Goal: Information Seeking & Learning: Learn about a topic

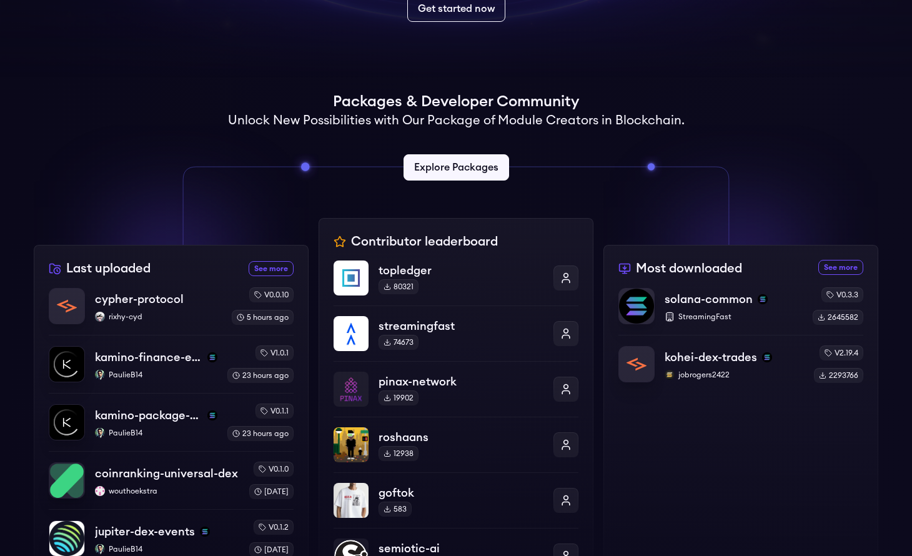
scroll to position [300, 0]
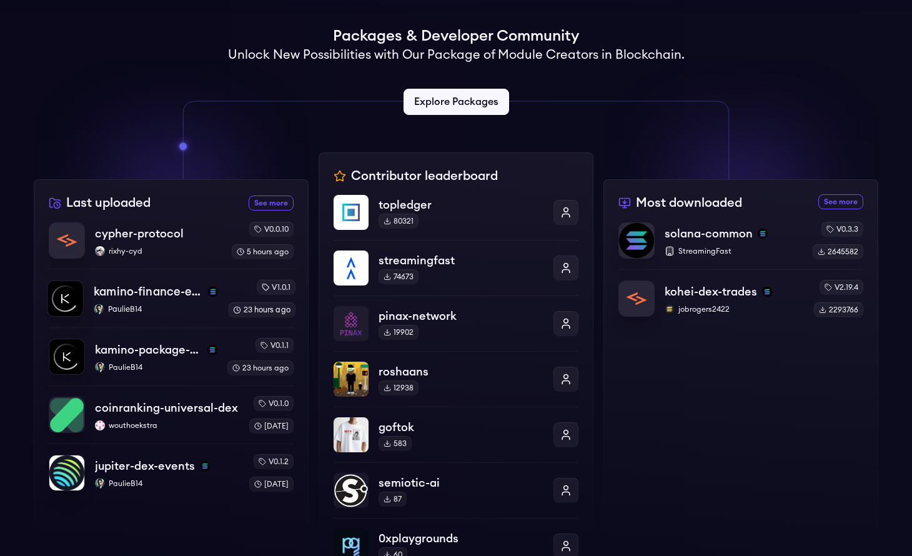
click at [123, 309] on p "PaulieB14" at bounding box center [156, 309] width 124 height 10
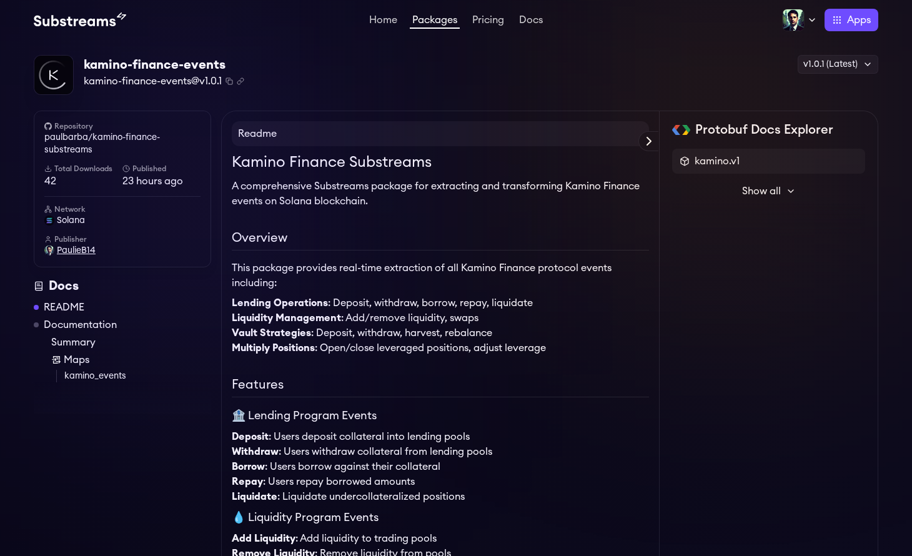
click at [67, 252] on span "PaulieB14" at bounding box center [76, 250] width 39 height 12
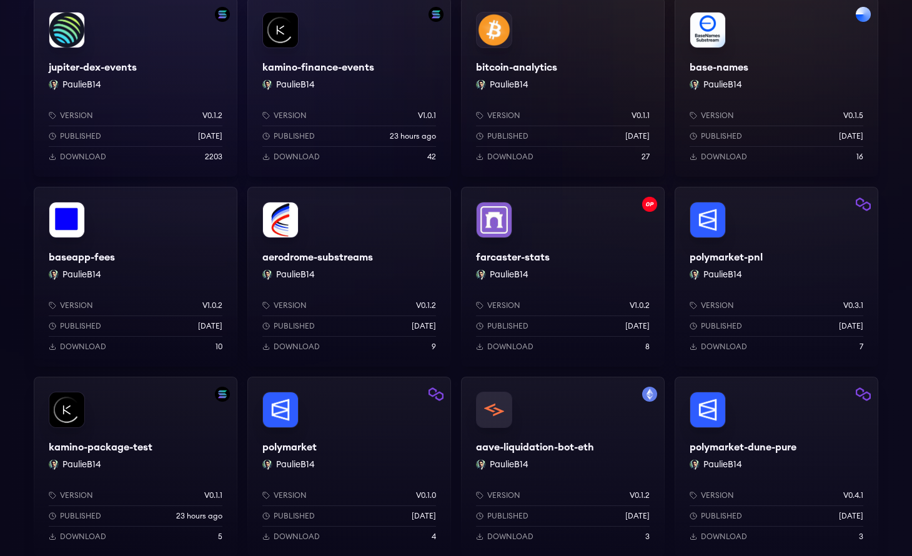
scroll to position [109, 0]
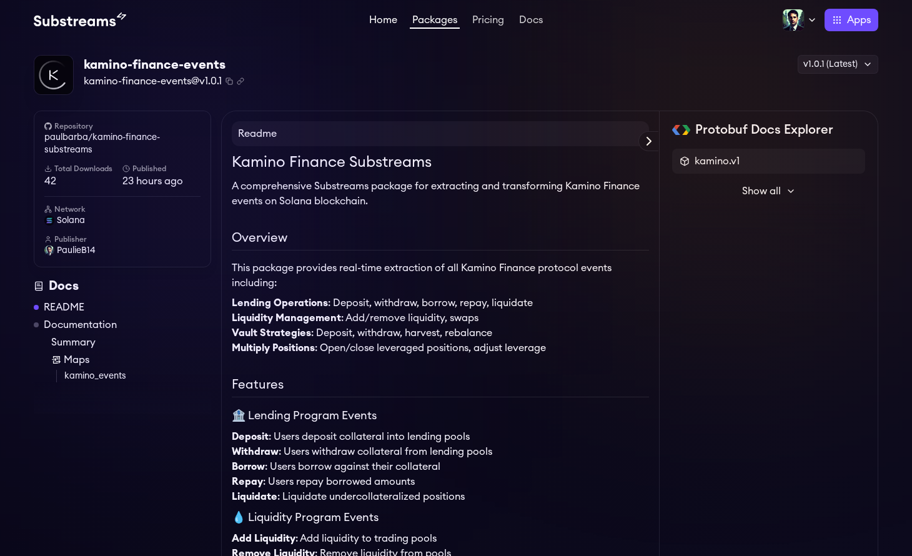
click at [379, 27] on link "Home" at bounding box center [383, 21] width 33 height 12
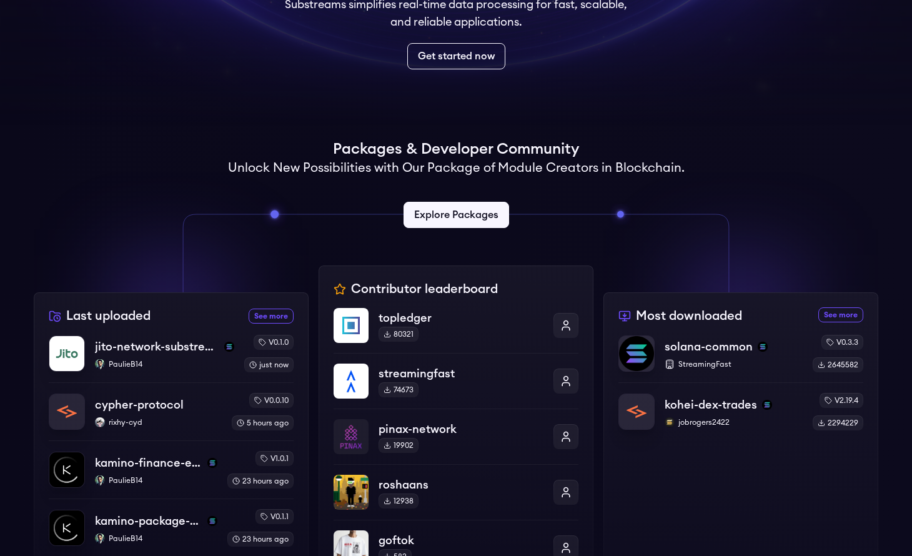
scroll to position [338, 0]
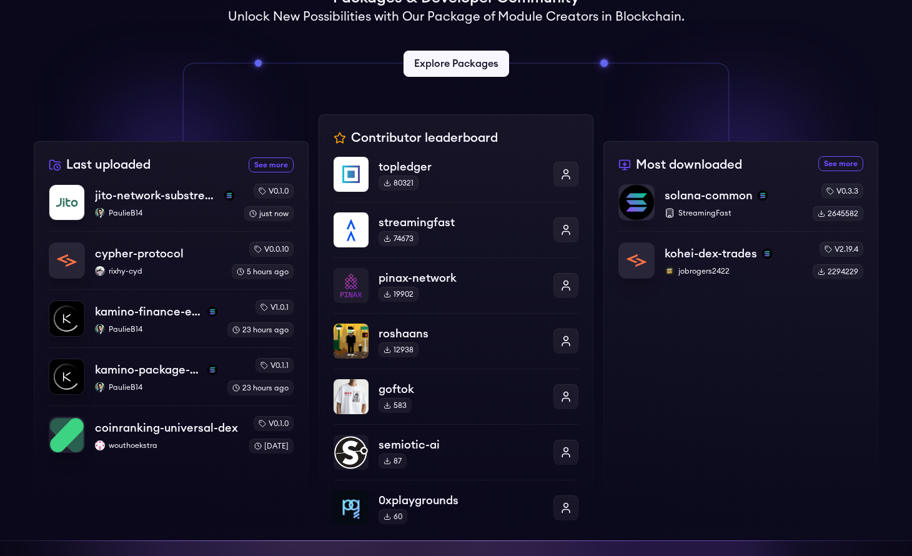
click at [182, 178] on div "Last uploaded See more recently uploaded packages jito-network-substreams Pauli…" at bounding box center [171, 340] width 275 height 399
click at [173, 212] on p "PaulieB14" at bounding box center [164, 213] width 141 height 10
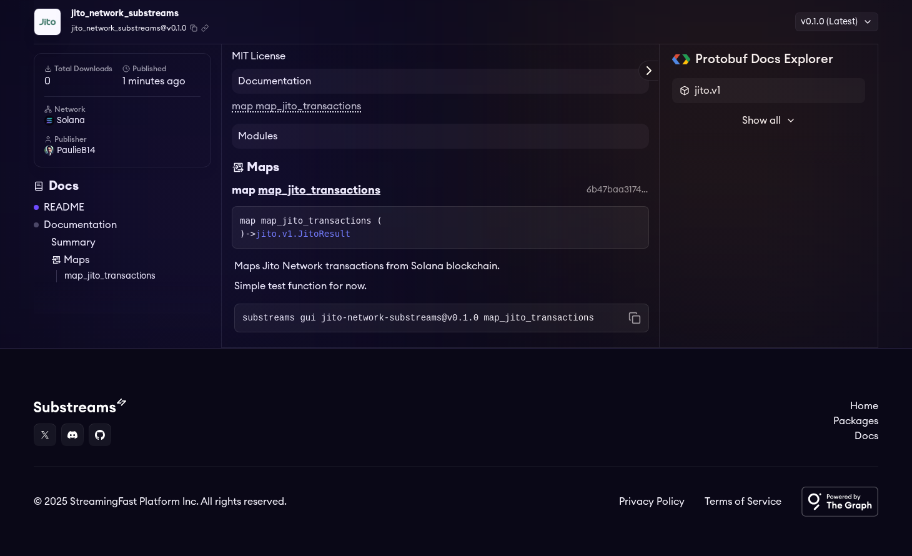
scroll to position [1419, 0]
click at [72, 151] on span "PaulieB14" at bounding box center [76, 150] width 39 height 12
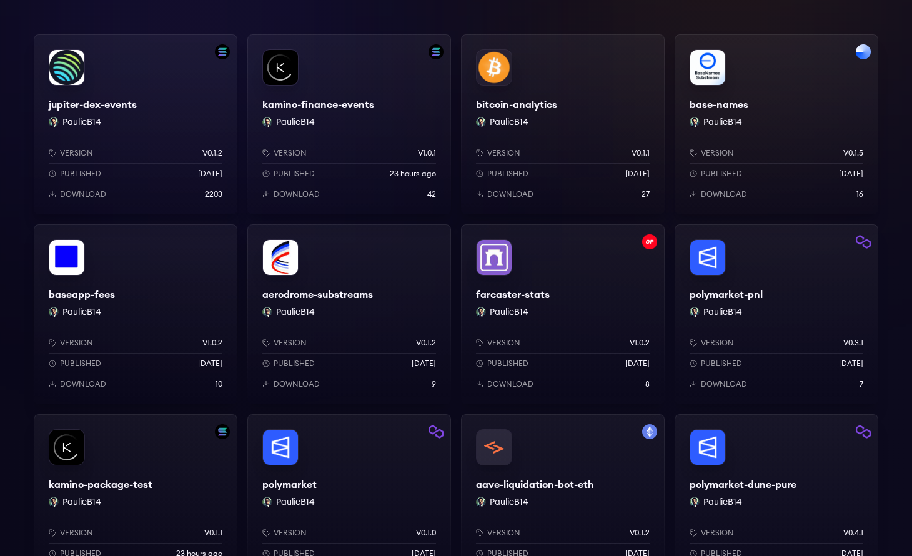
scroll to position [188, 0]
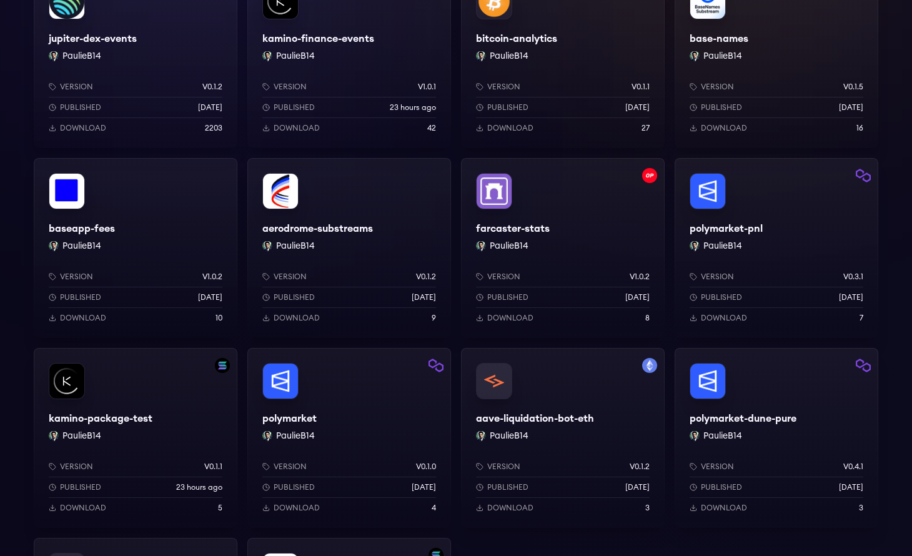
scroll to position [563, 0]
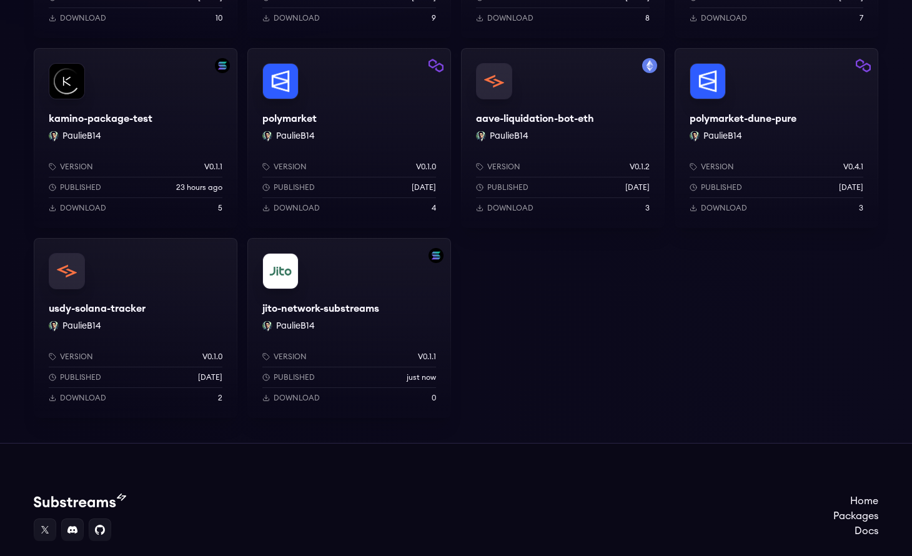
click at [360, 284] on div "jito-network-substreams PaulieB14 Version v0.1.1 Published just now Download 0" at bounding box center [349, 328] width 204 height 180
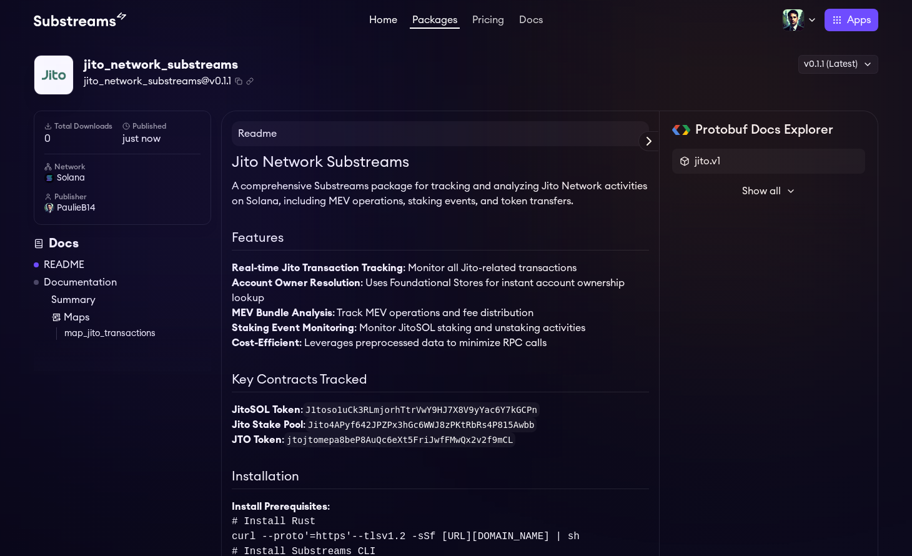
click at [379, 23] on link "Home" at bounding box center [383, 21] width 33 height 12
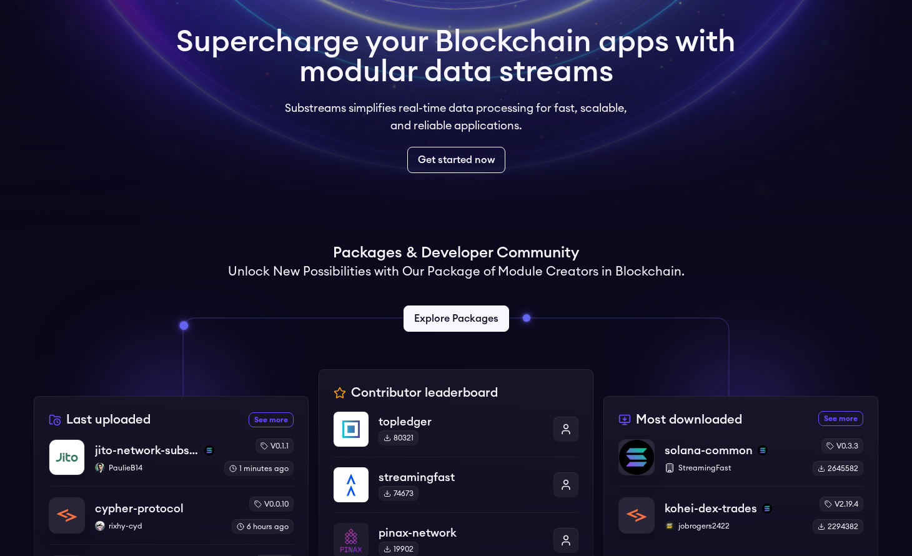
scroll to position [324, 0]
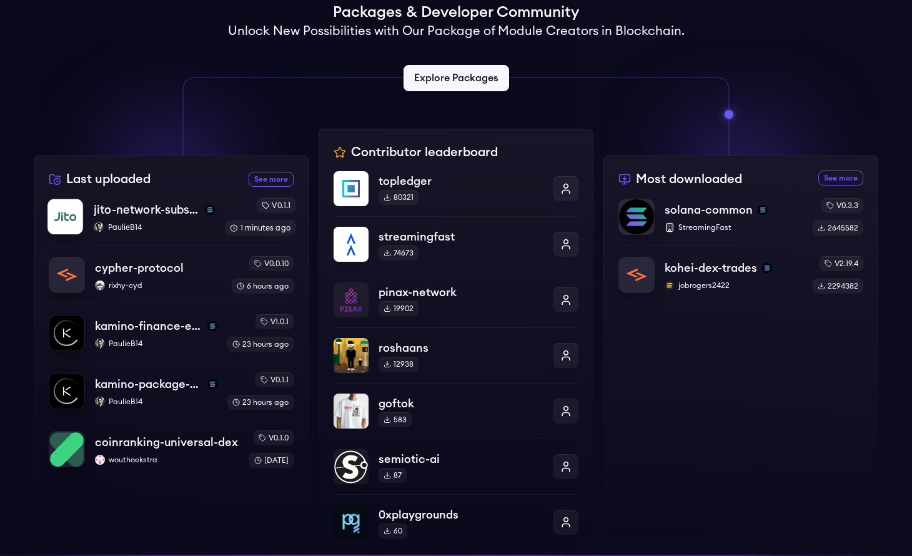
click at [162, 224] on p "PaulieB14" at bounding box center [154, 227] width 121 height 10
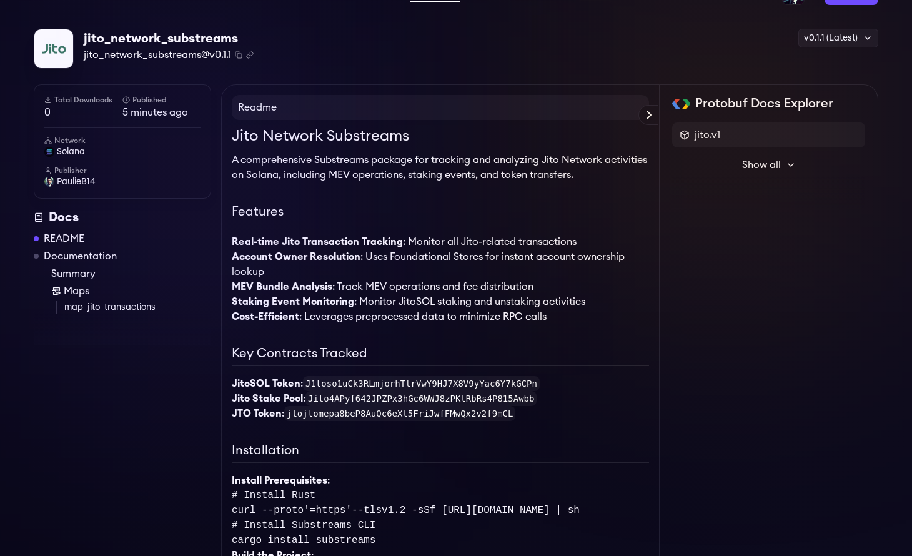
scroll to position [47, 0]
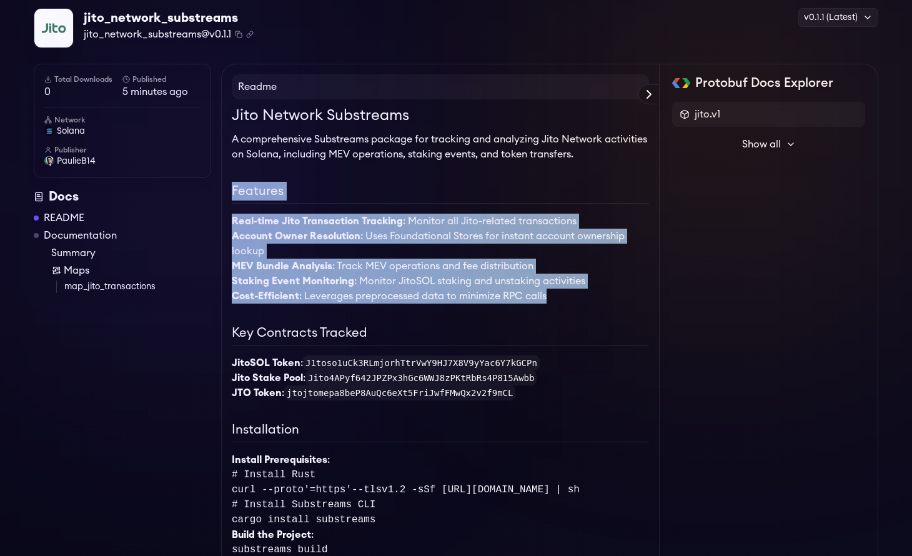
drag, startPoint x: 551, startPoint y: 301, endPoint x: 229, endPoint y: 191, distance: 340.8
copy div "Features Real-time Jito Transaction Tracking : Monitor all Jito-related transac…"
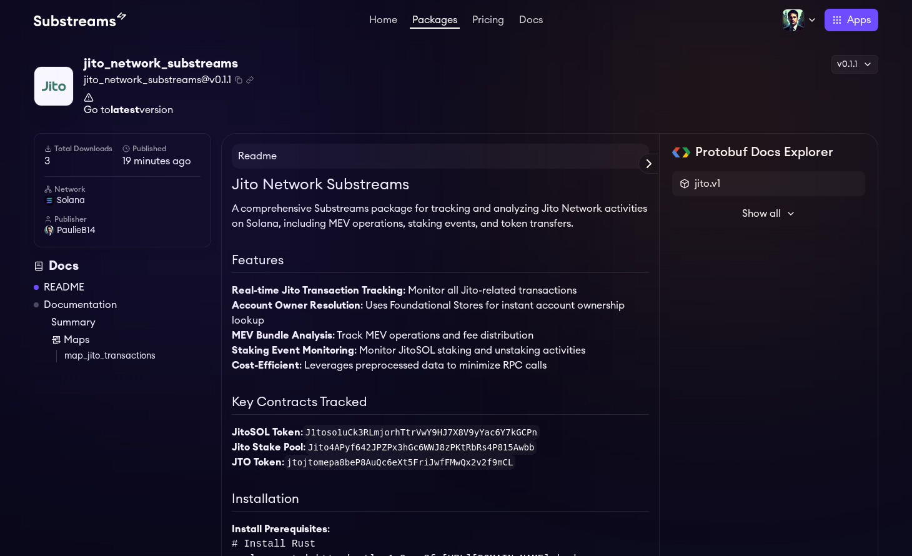
click at [139, 109] on strong "latest" at bounding box center [125, 110] width 29 height 10
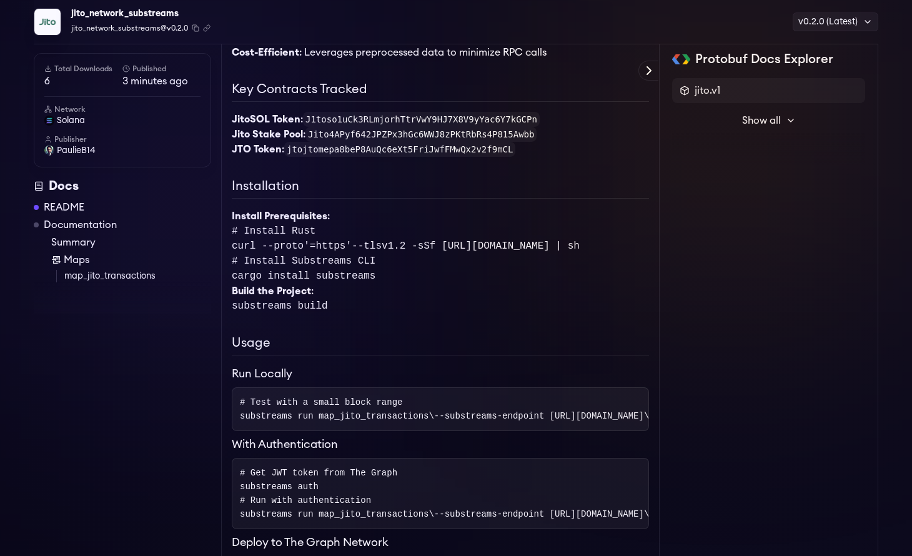
scroll to position [151, 0]
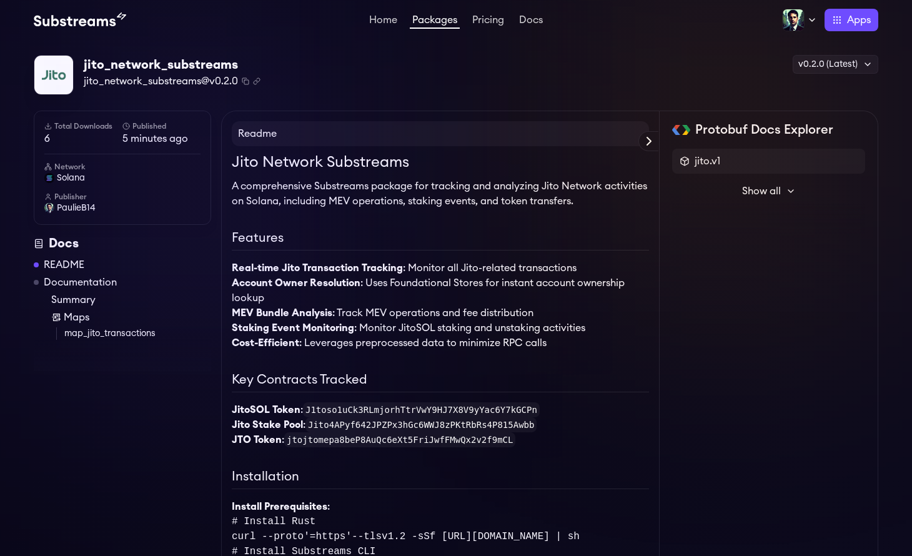
scroll to position [151, 0]
click at [77, 212] on span "PaulieB14" at bounding box center [76, 208] width 39 height 12
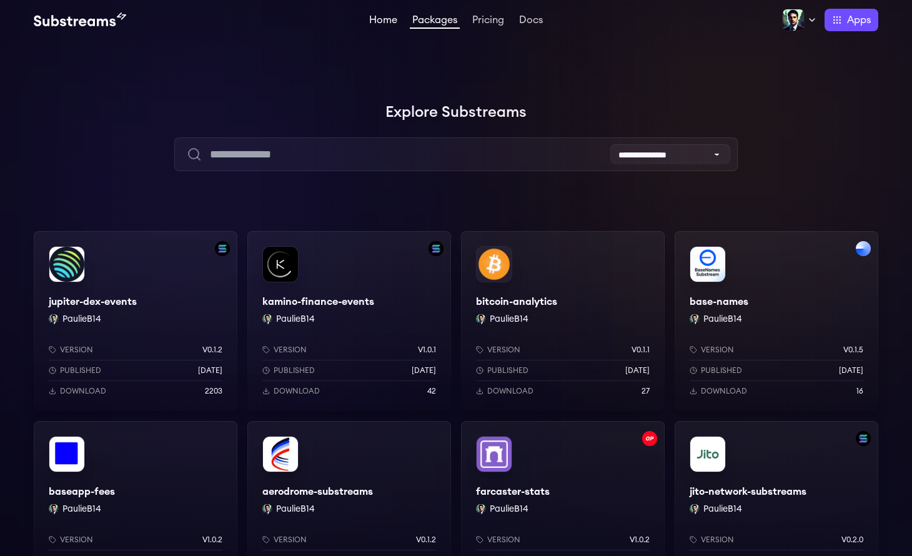
click at [390, 22] on link "Home" at bounding box center [383, 21] width 33 height 12
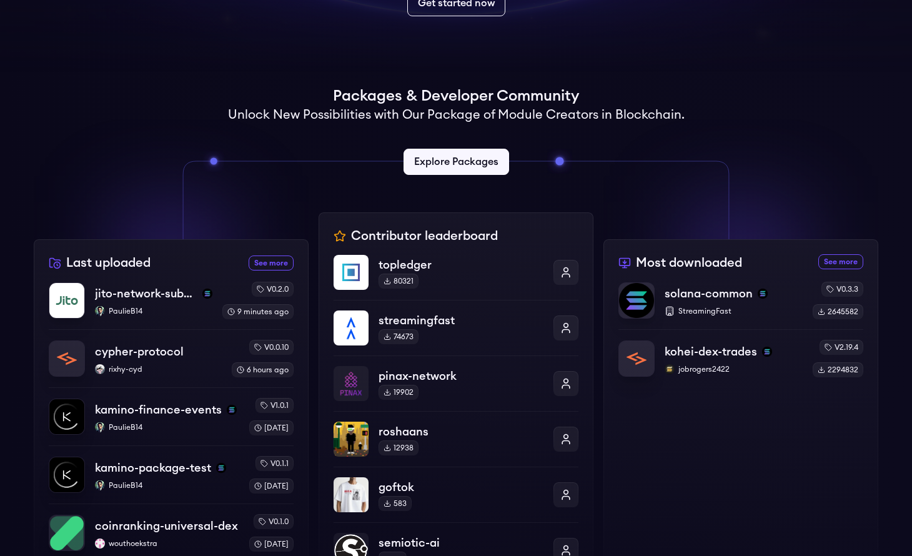
scroll to position [290, 0]
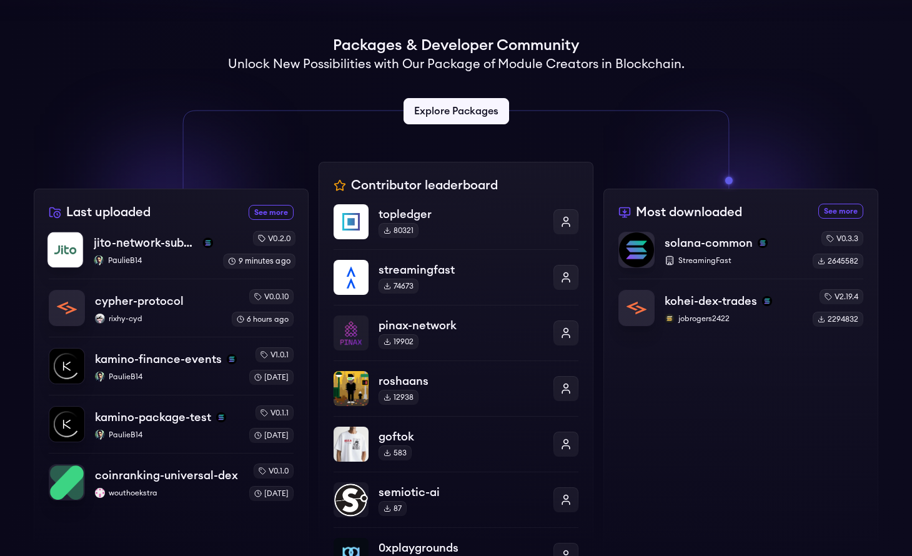
click at [159, 253] on div "jito-network-substreams PaulieB14" at bounding box center [153, 250] width 119 height 32
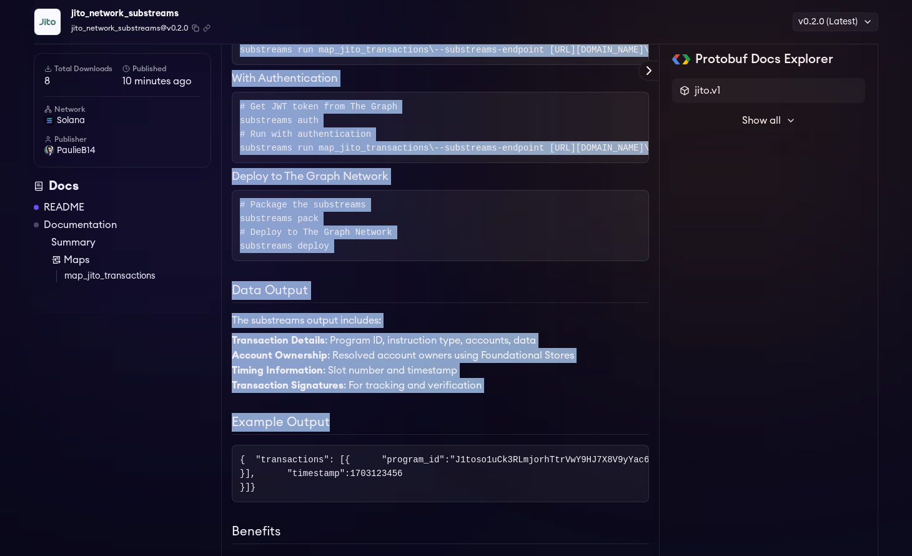
scroll to position [687, 0]
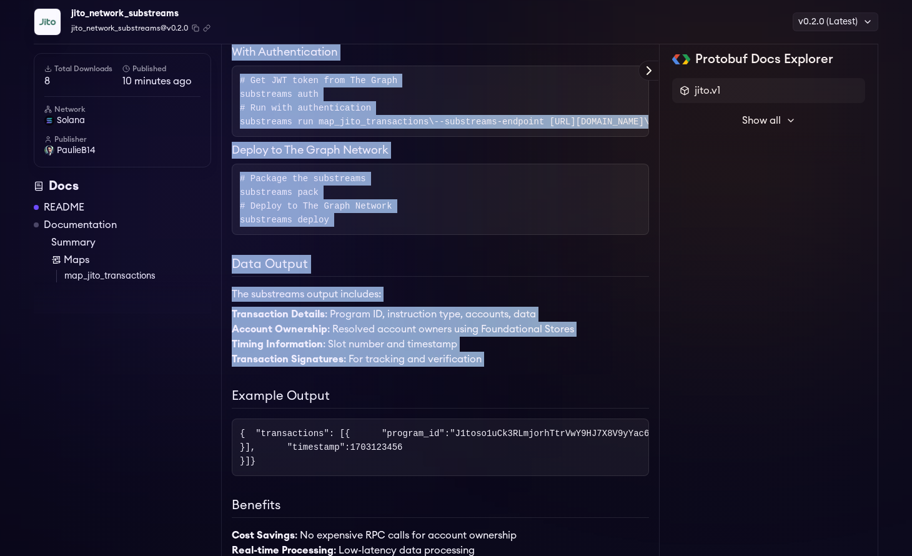
drag, startPoint x: 232, startPoint y: 161, endPoint x: 455, endPoint y: 512, distance: 416.8
click at [455, 512] on div "Jito Network Substreams A comprehensive Substreams package for tracking and ana…" at bounding box center [440, 132] width 417 height 1328
copy div "Jito Network Substreams A comprehensive Substreams package for tracking and ana…"
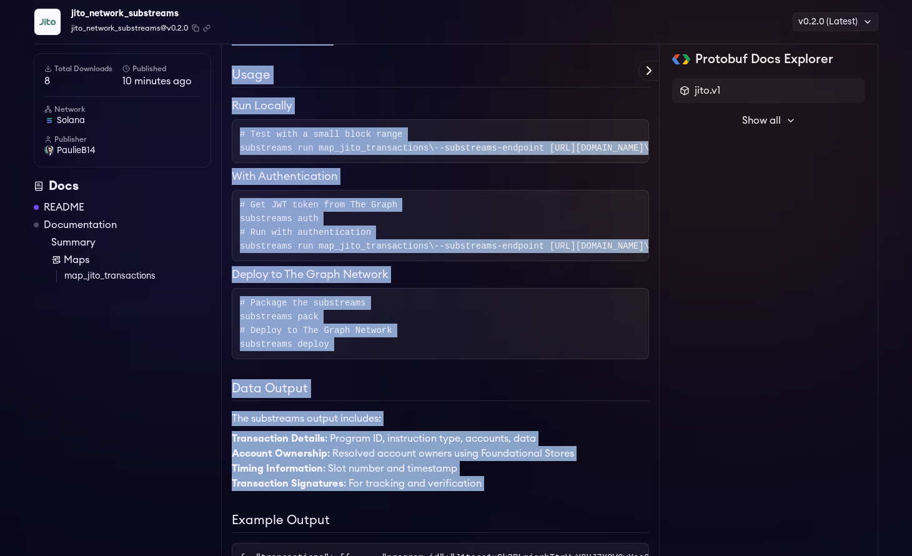
scroll to position [285, 0]
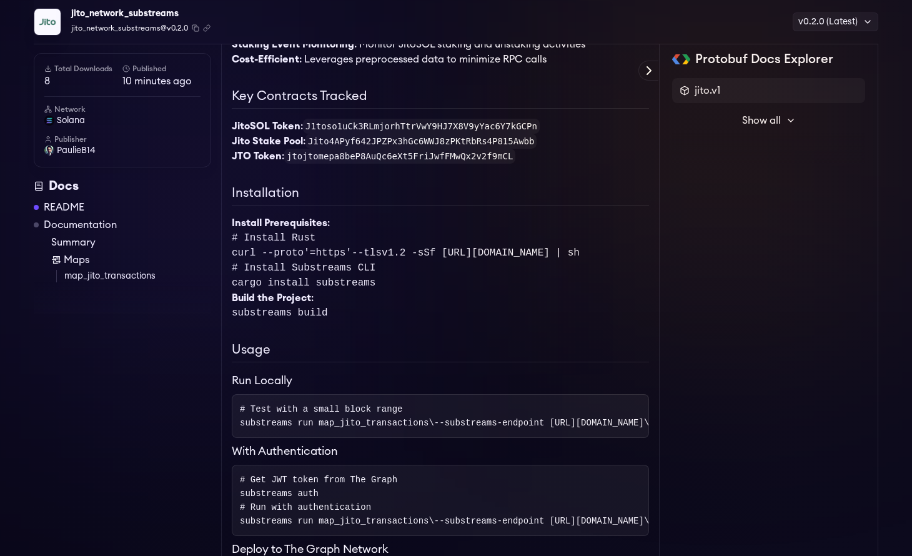
scroll to position [288, 0]
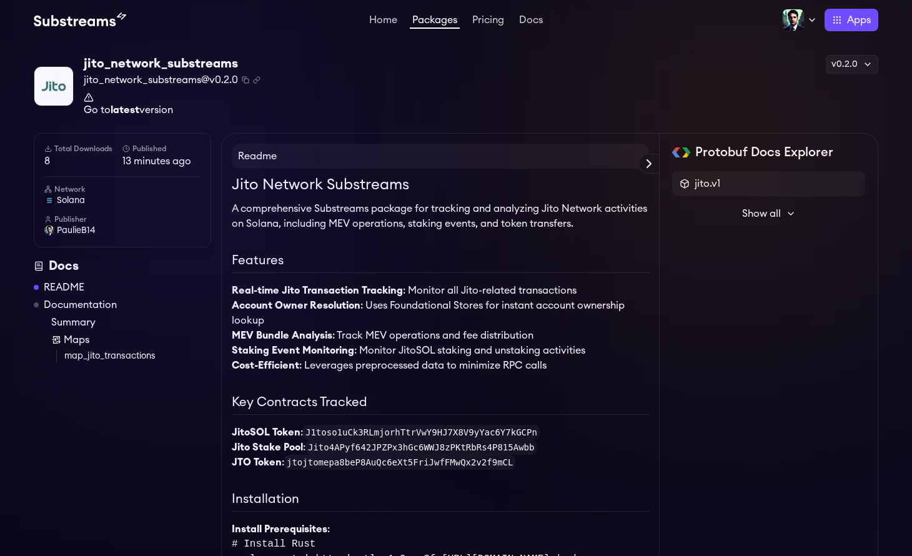
click at [171, 108] on link "Go to latest version" at bounding box center [172, 103] width 177 height 22
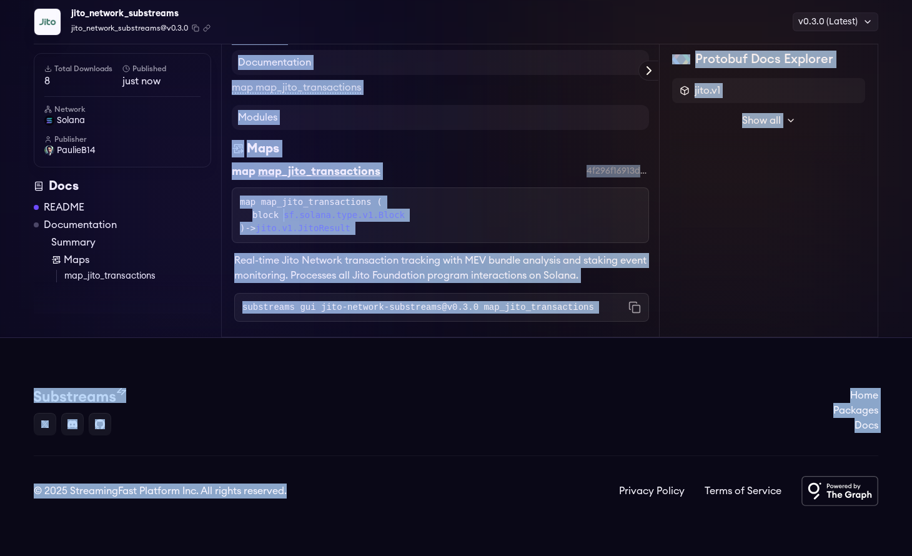
scroll to position [1751, 0]
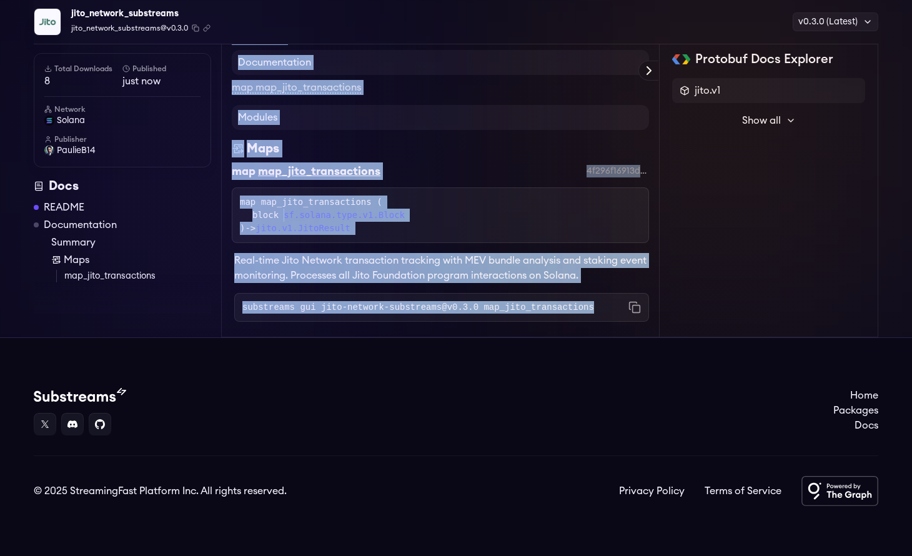
drag, startPoint x: 239, startPoint y: 131, endPoint x: 504, endPoint y: 361, distance: 351.1
copy div "Readme Jito Network Substreams A comprehensive Substreams package for tracking …"
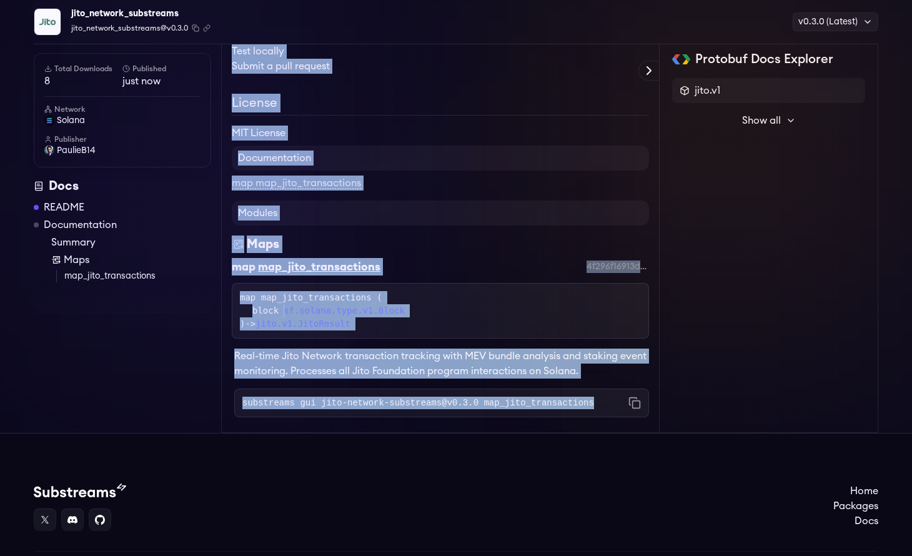
scroll to position [1367, 0]
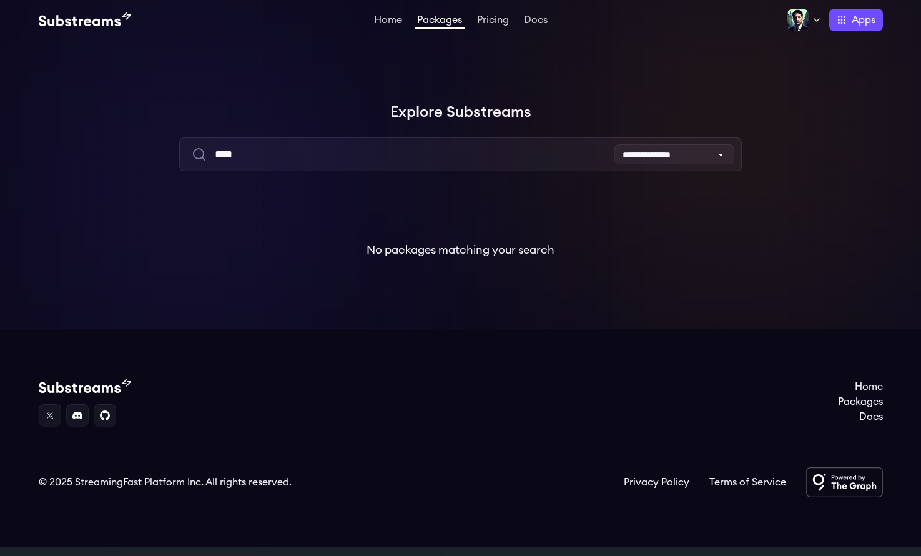
click at [435, 21] on link "Packages" at bounding box center [440, 22] width 50 height 14
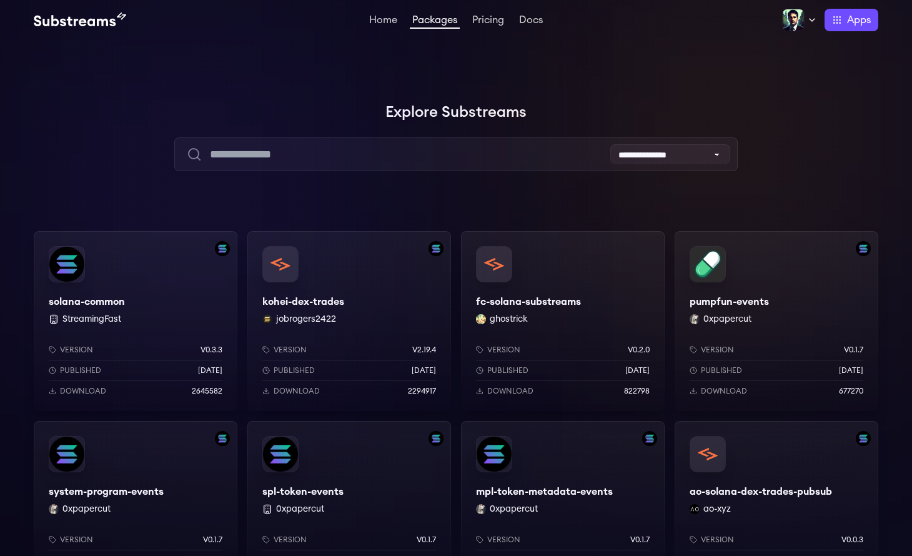
click at [576, 207] on div at bounding box center [724, 125] width 375 height 375
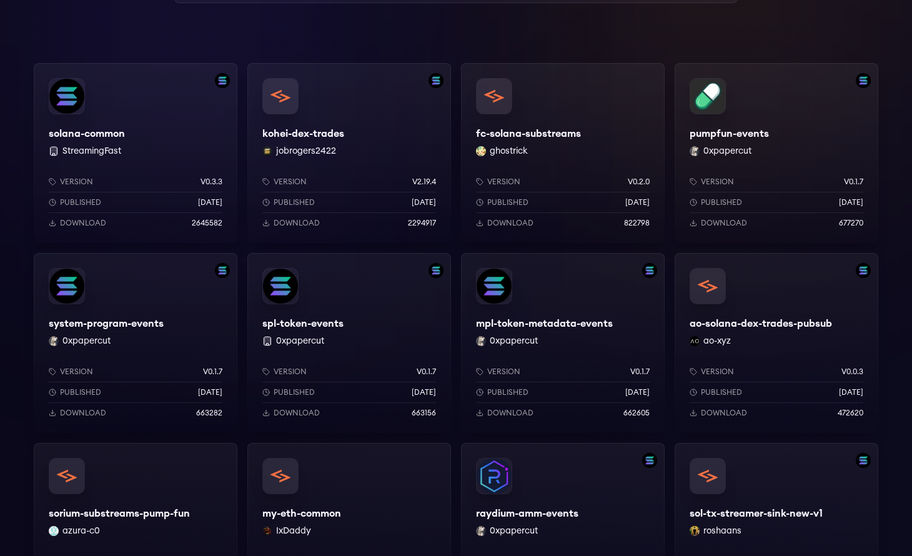
scroll to position [176, 0]
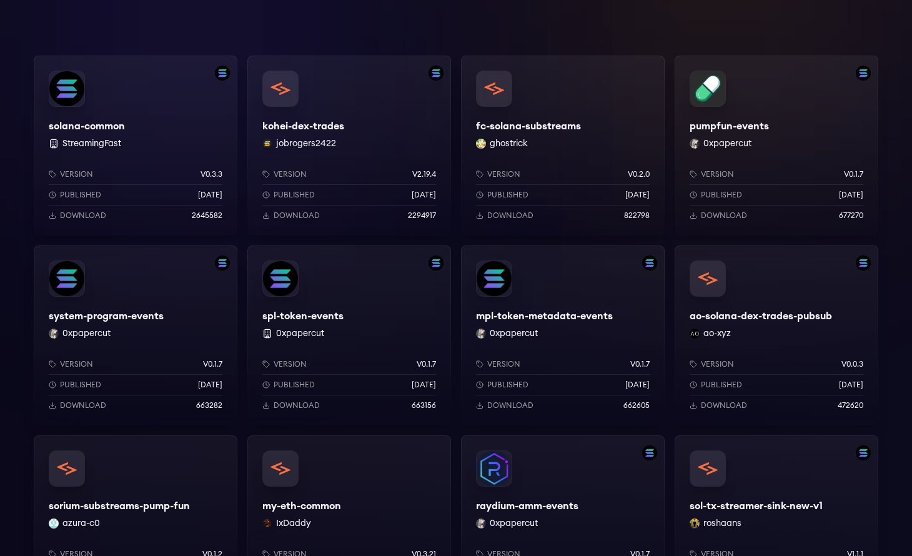
click at [350, 306] on div "spl-token-events 0xpapercut Version v0.1.7 Published 10 months ago Download 663…" at bounding box center [349, 335] width 204 height 180
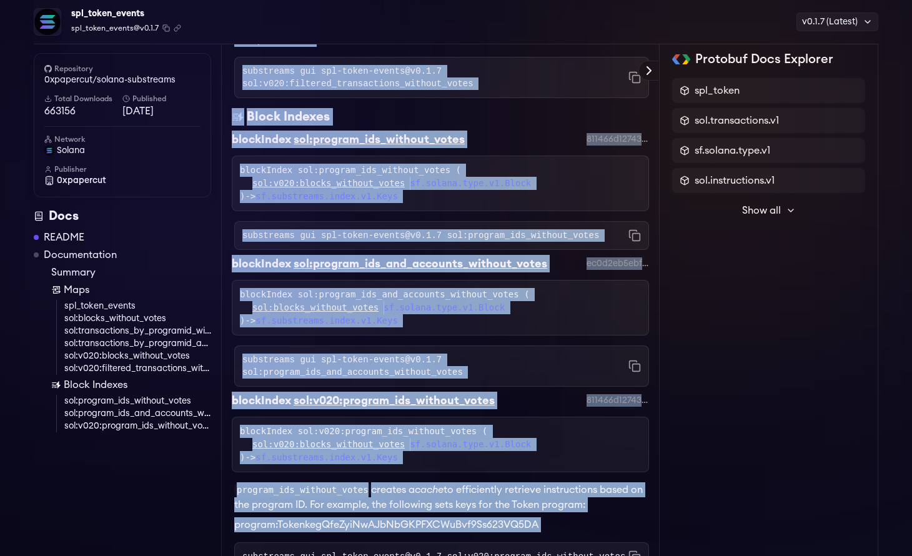
scroll to position [1846, 0]
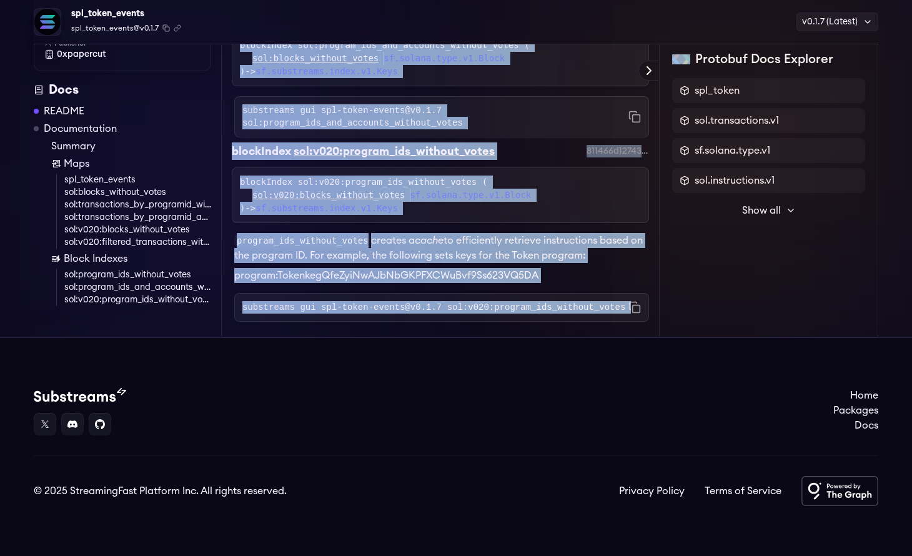
drag, startPoint x: 233, startPoint y: 159, endPoint x: 643, endPoint y: 305, distance: 435.9
copy div "lor-ipsum-dolorsita Consec ADI Elits Doeiusm tempor inci utlaboreet . Dolor mag…"
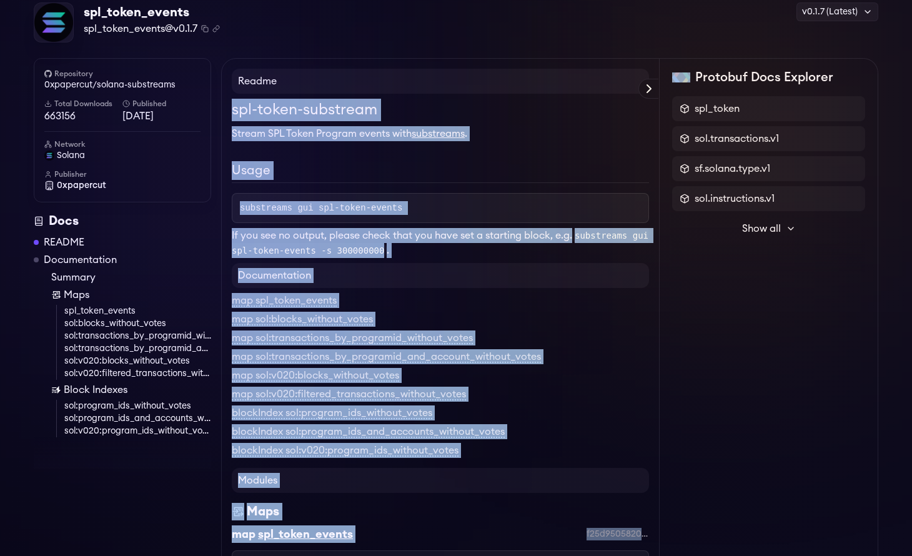
scroll to position [0, 0]
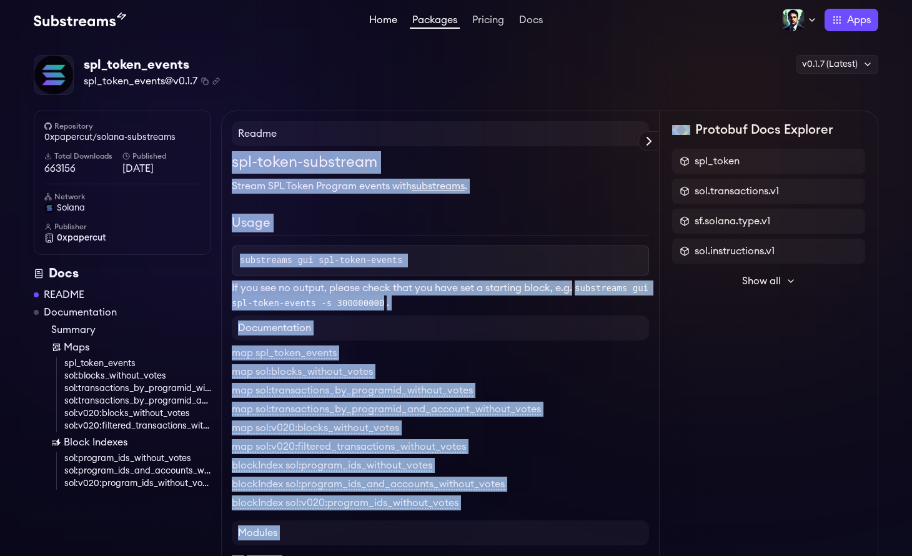
click at [375, 17] on link "Home" at bounding box center [383, 21] width 33 height 12
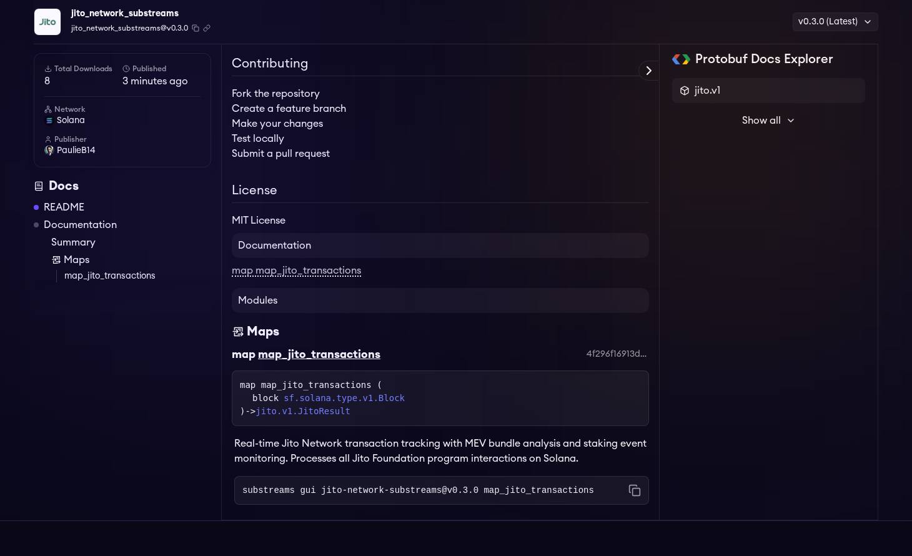
scroll to position [735, 0]
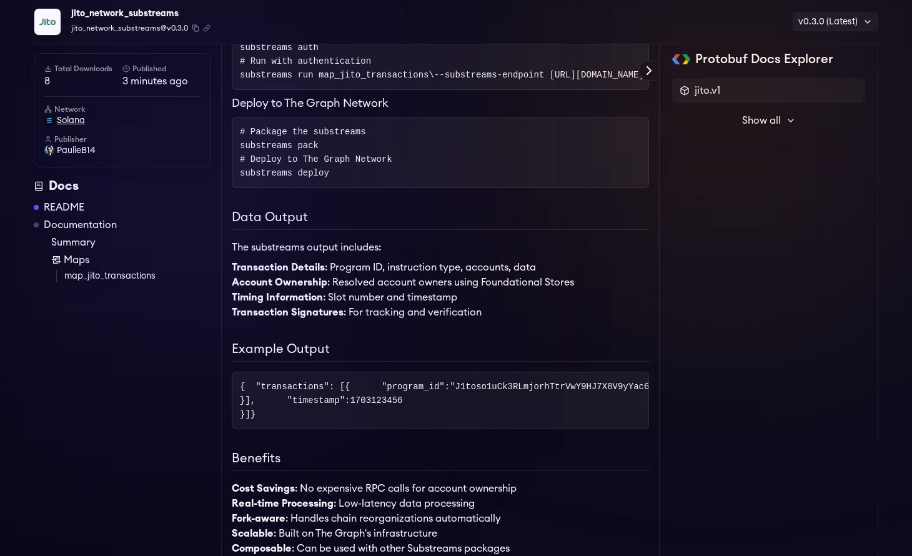
scroll to position [735, 0]
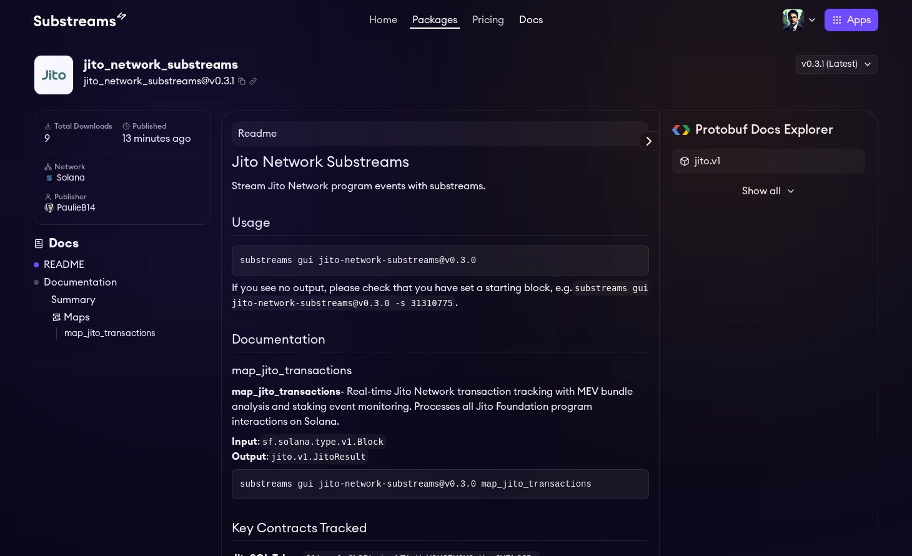
click at [532, 20] on link "Docs" at bounding box center [531, 21] width 29 height 12
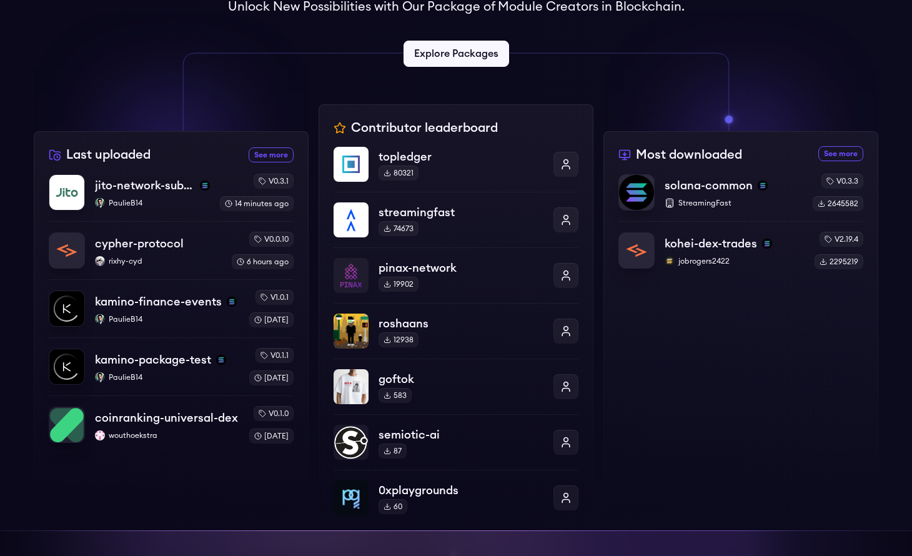
scroll to position [385, 0]
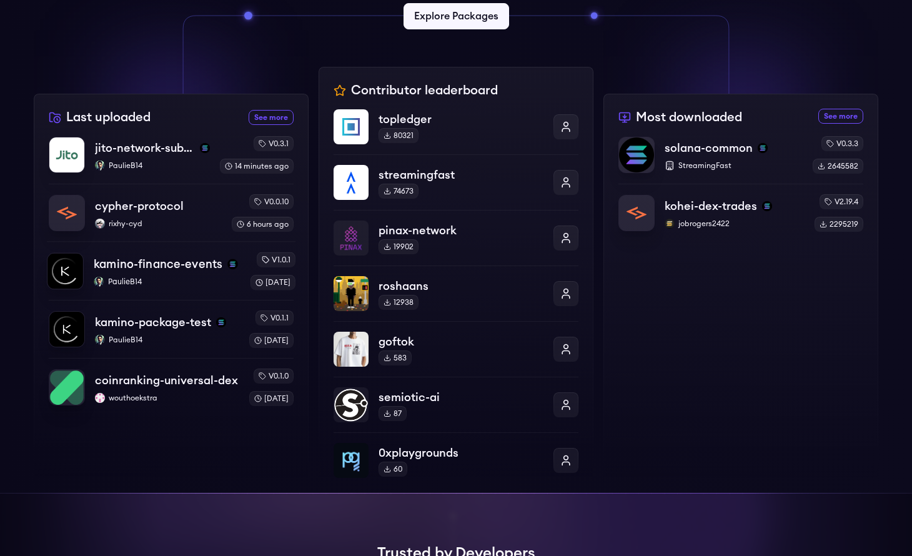
click at [181, 275] on div "kamino-finance-events PaulieB14" at bounding box center [167, 271] width 146 height 32
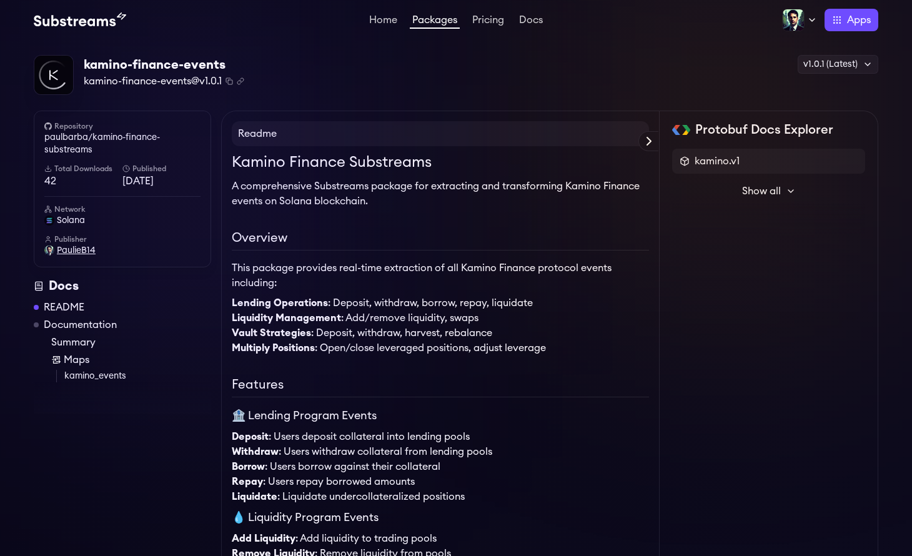
click at [75, 255] on span "PaulieB14" at bounding box center [76, 250] width 39 height 12
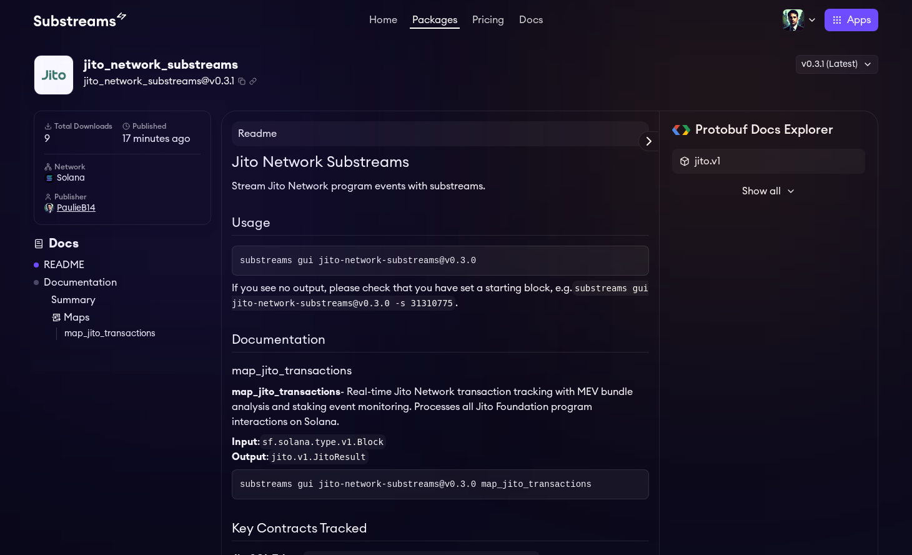
click at [72, 210] on span "PaulieB14" at bounding box center [76, 208] width 39 height 12
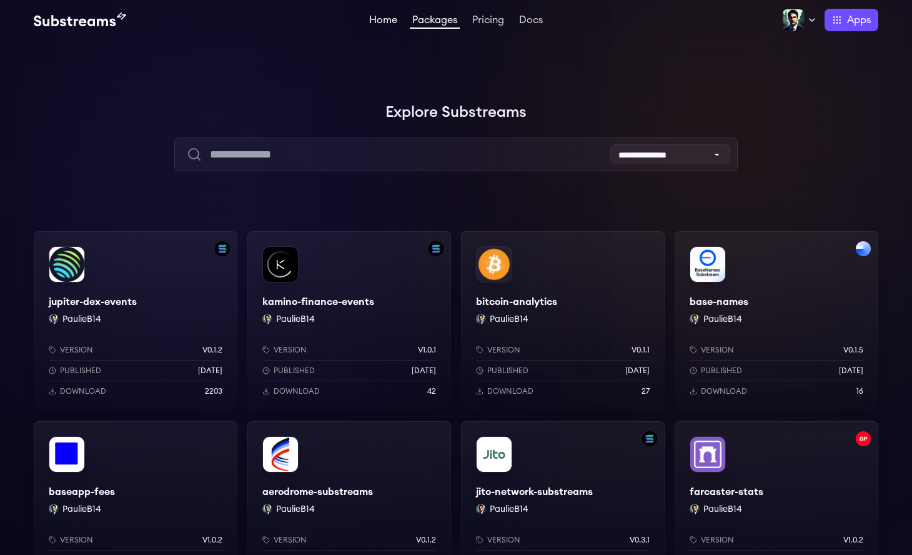
click at [375, 21] on link "Home" at bounding box center [383, 21] width 33 height 12
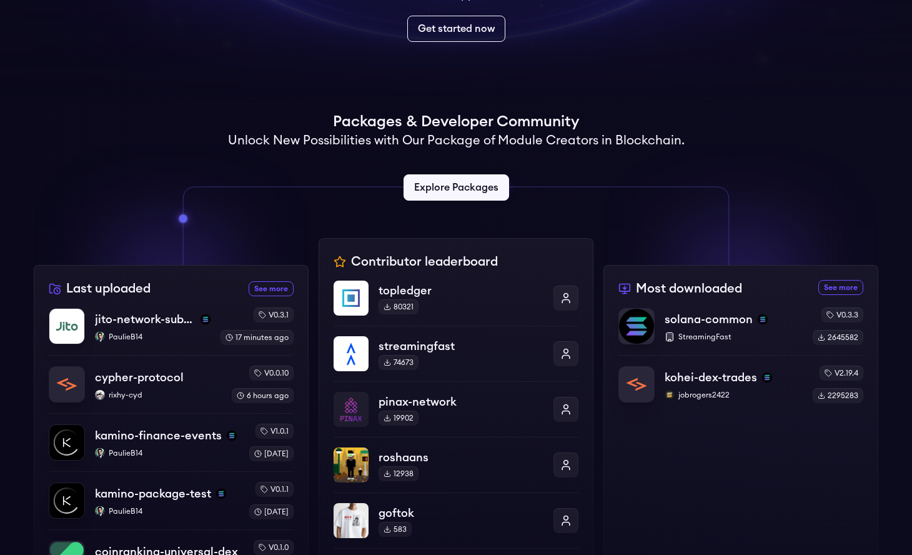
scroll to position [202, 0]
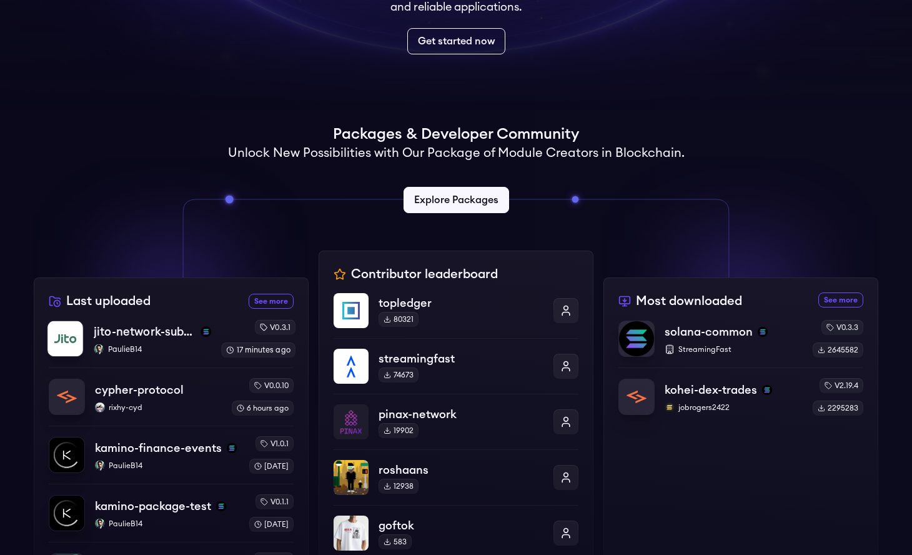
click at [160, 349] on p "PaulieB14" at bounding box center [152, 349] width 117 height 10
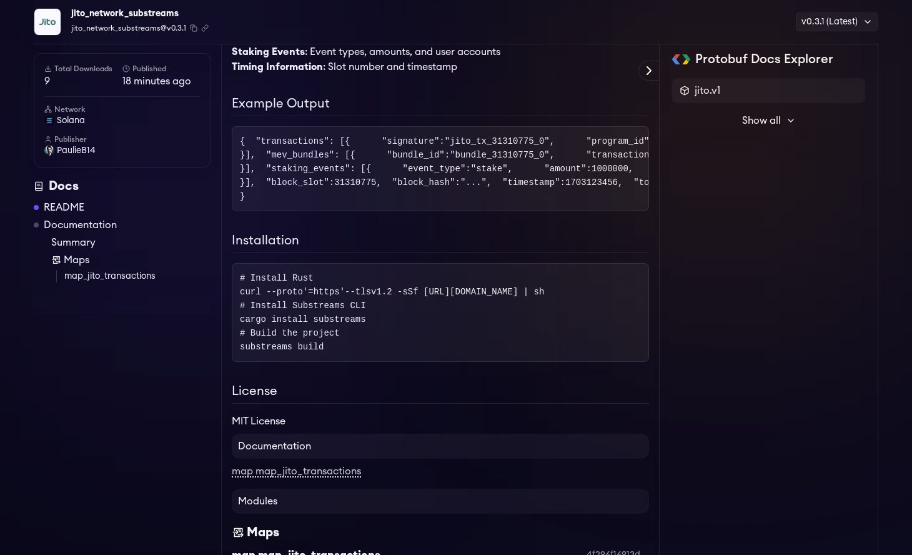
scroll to position [674, 0]
